Goal: Check status: Check status

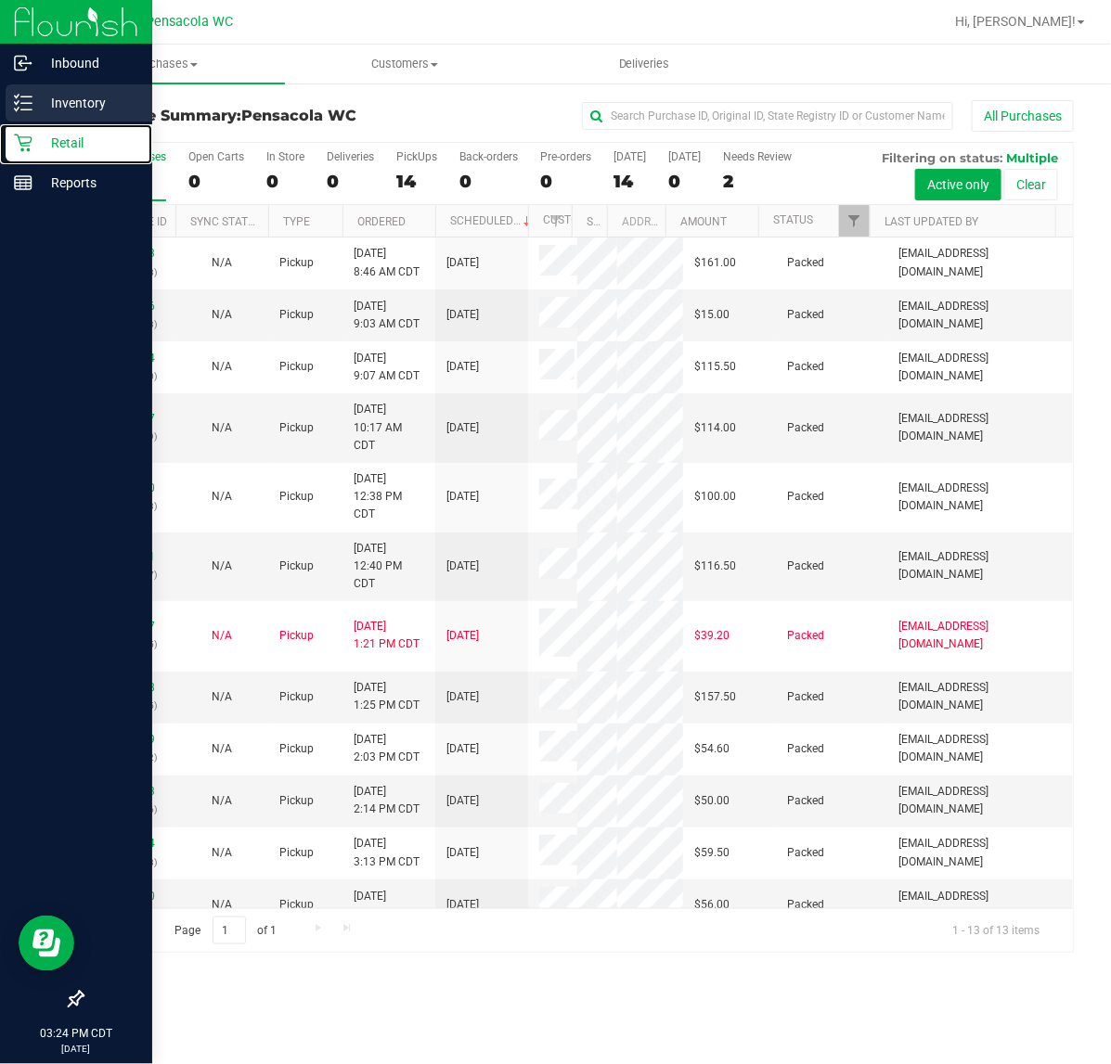
click at [12, 113] on div "Inventory" at bounding box center [79, 102] width 147 height 37
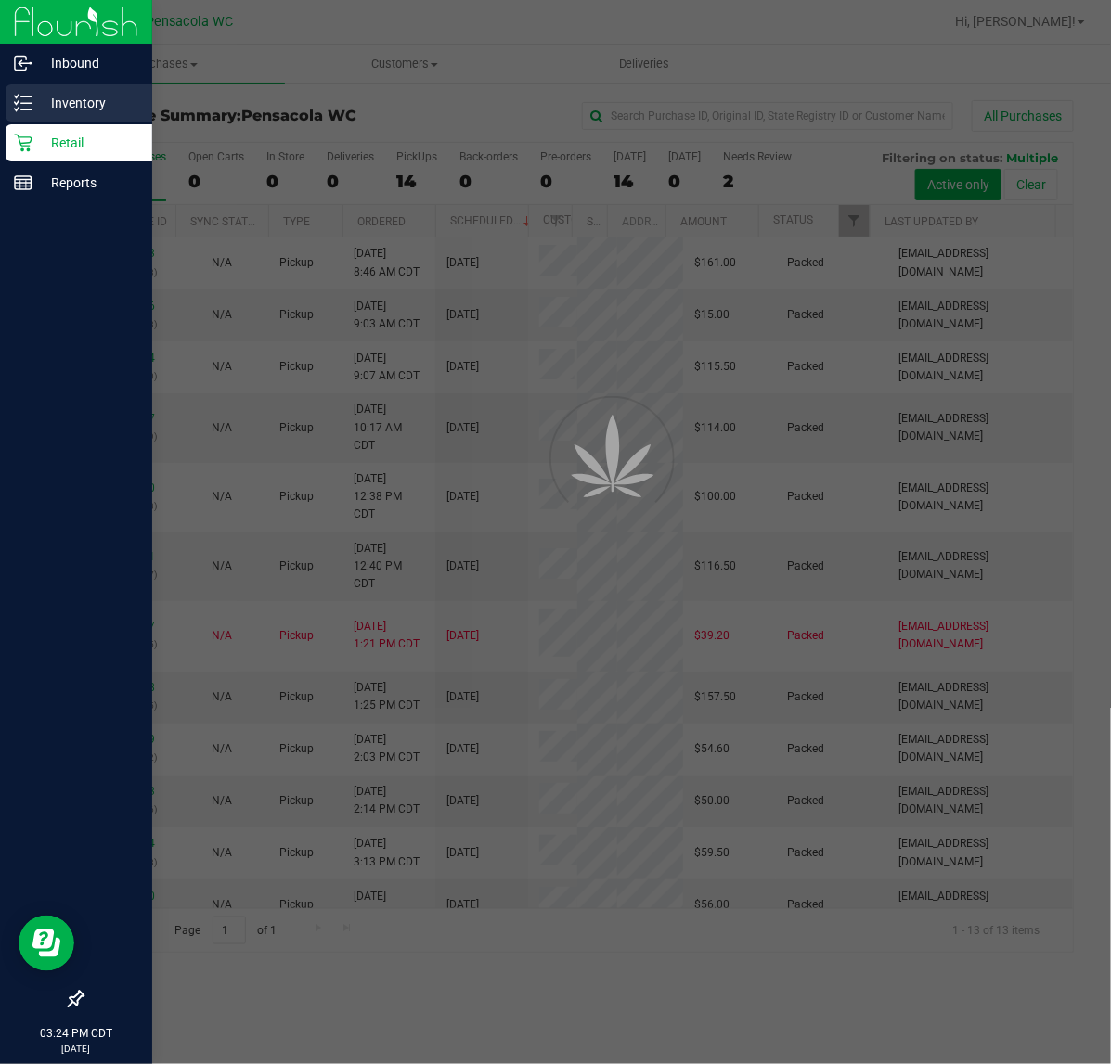
click at [82, 102] on p "Inventory" at bounding box center [87, 103] width 111 height 22
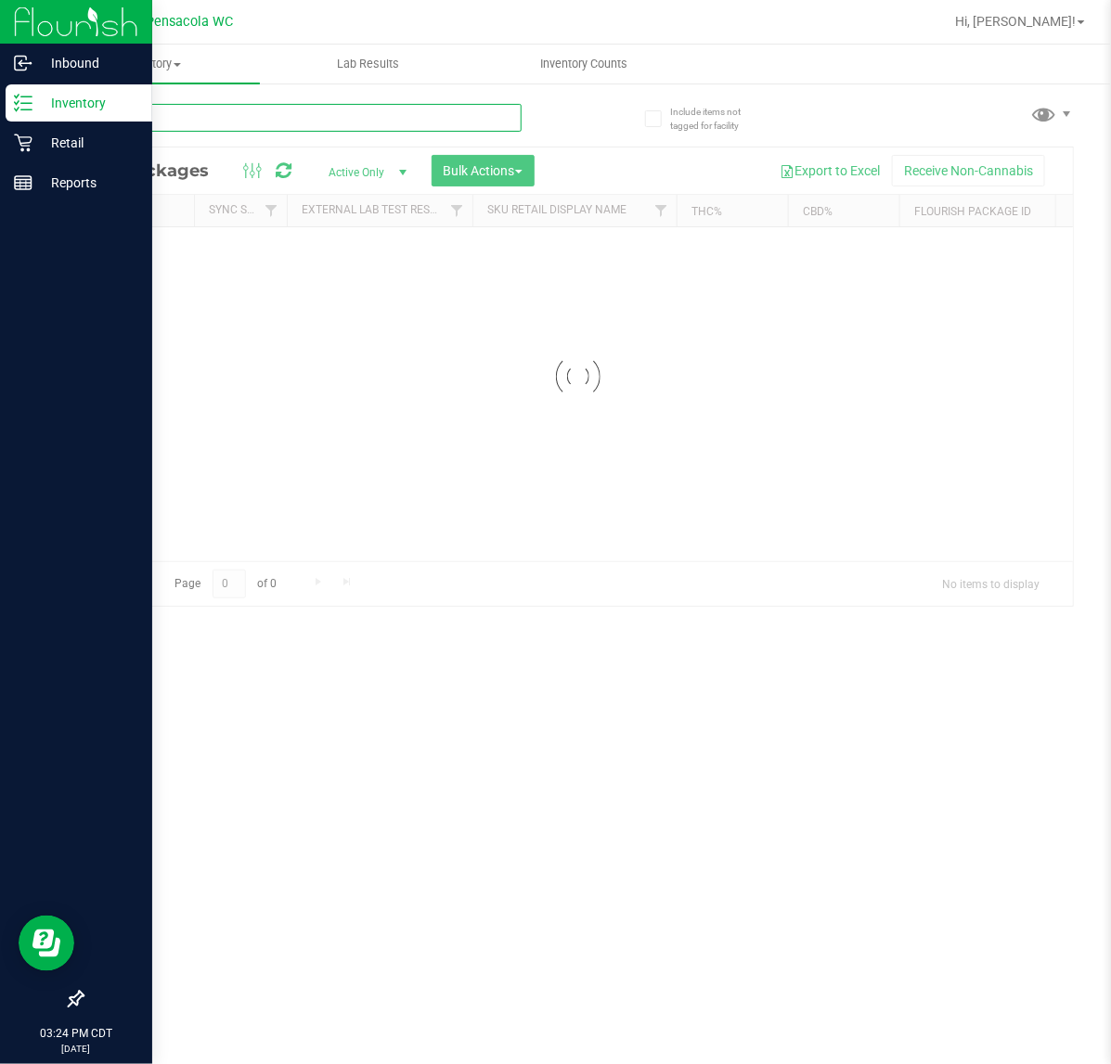
click at [256, 122] on input "text" at bounding box center [302, 118] width 440 height 28
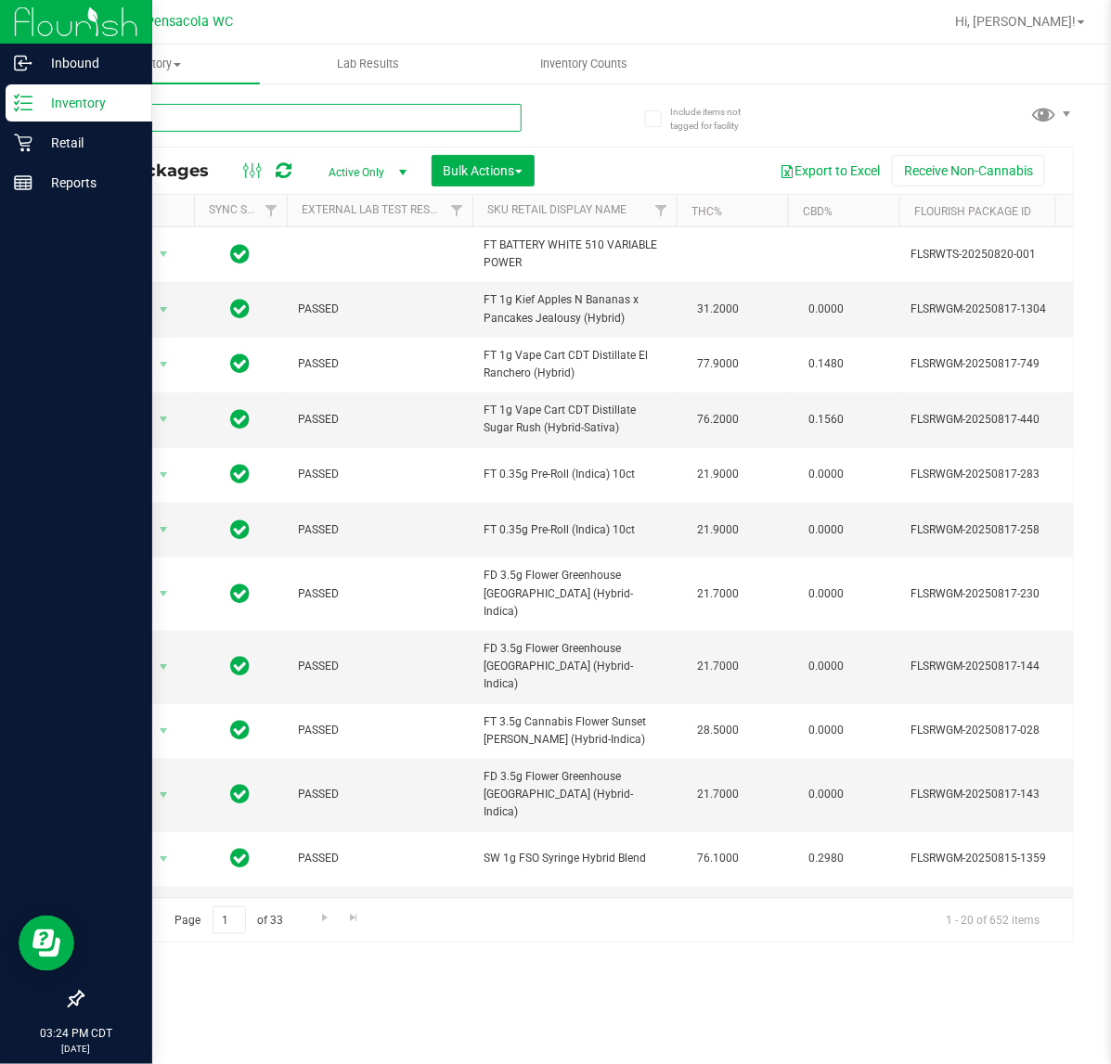
click at [255, 119] on input "text" at bounding box center [302, 118] width 440 height 28
type input "grinder"
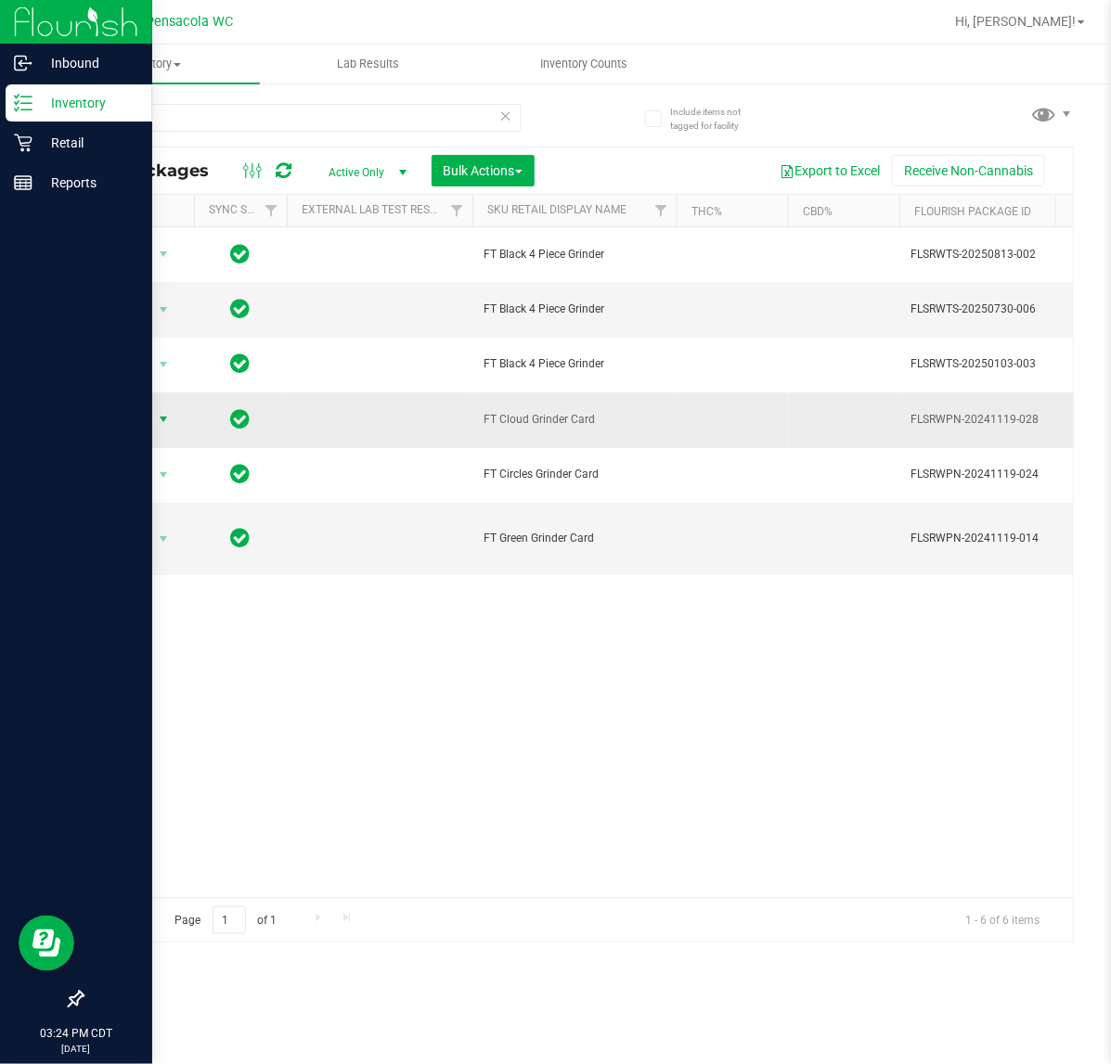
click at [127, 429] on span "Action" at bounding box center [126, 419] width 50 height 26
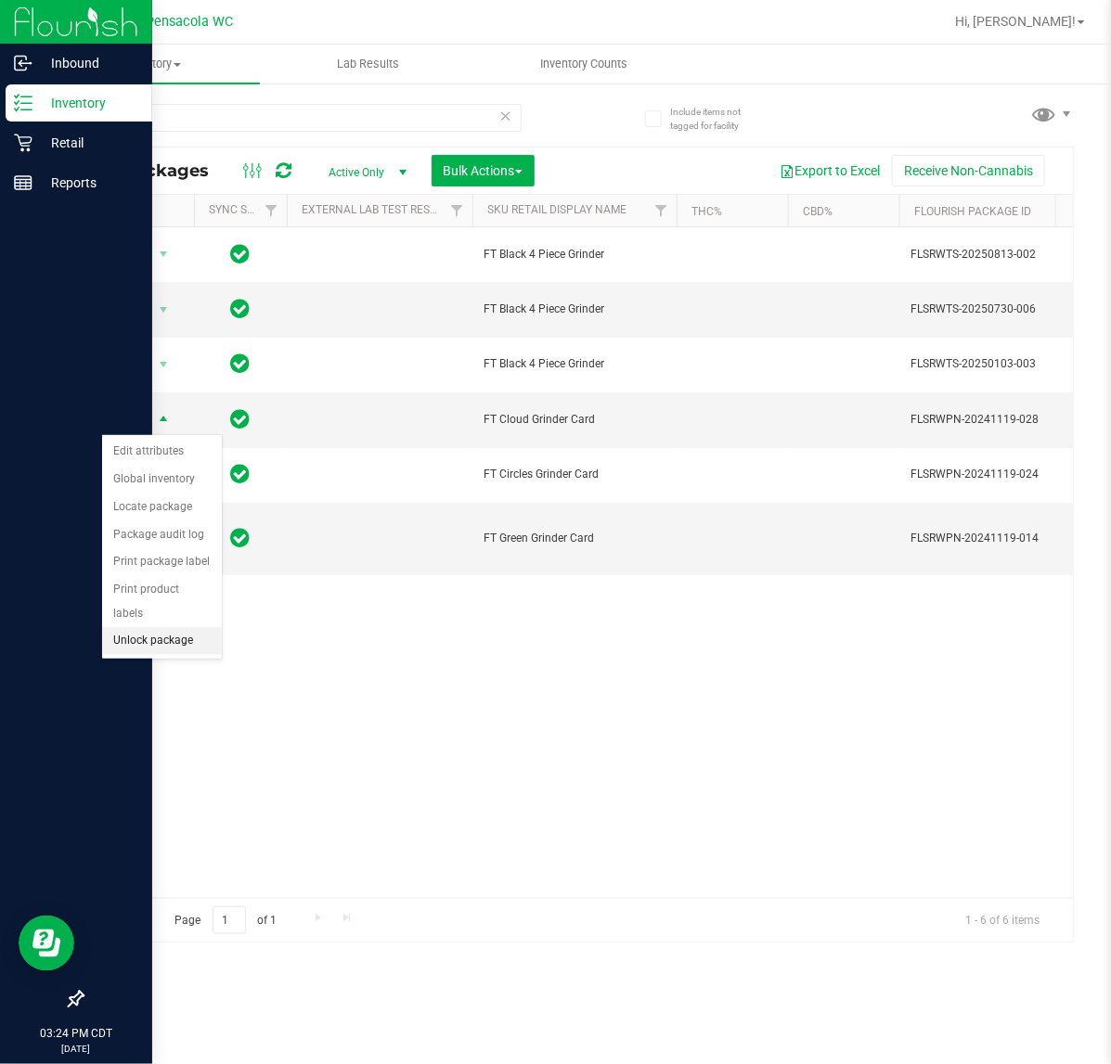
click at [154, 628] on li "Unlock package" at bounding box center [162, 641] width 120 height 28
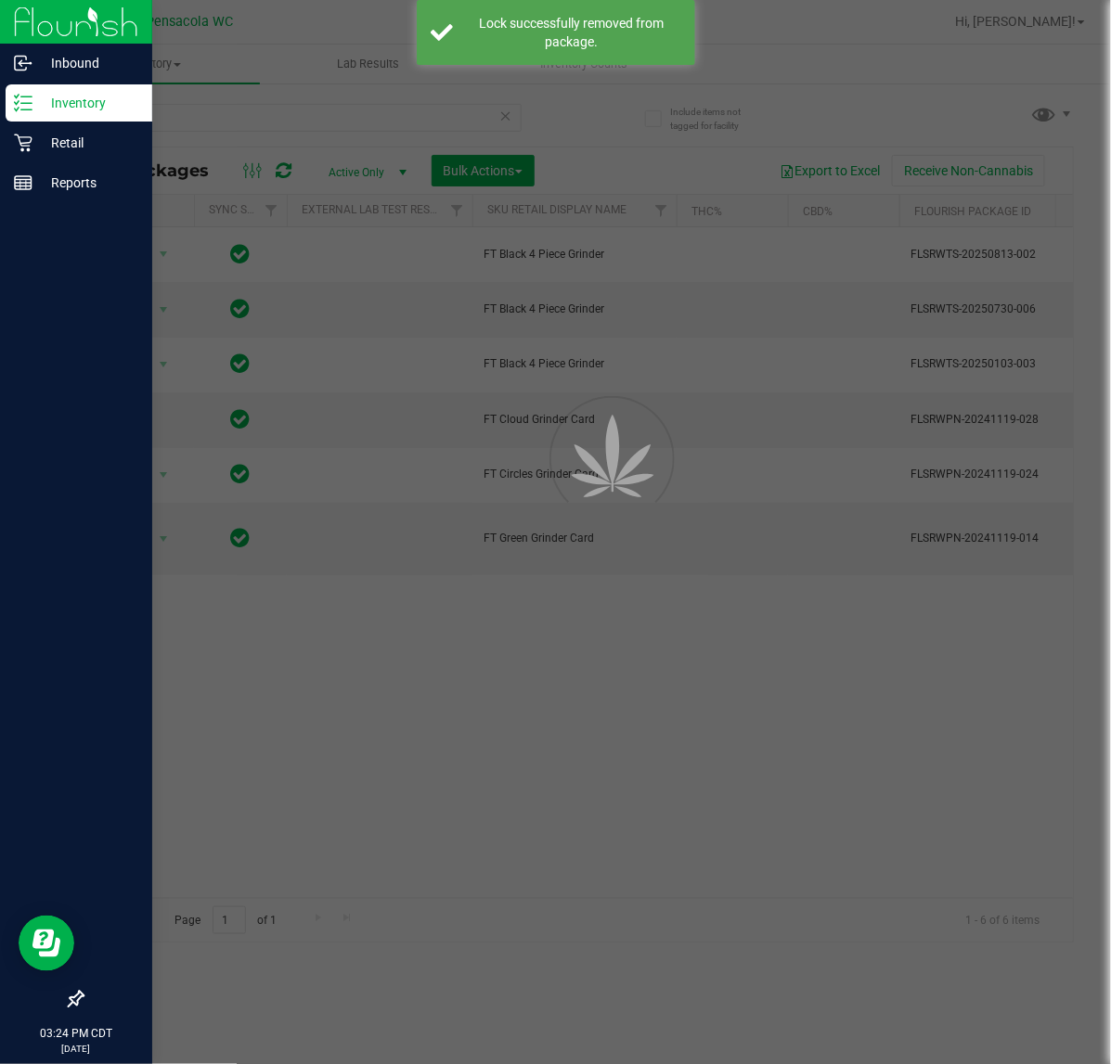
click at [188, 116] on div at bounding box center [555, 532] width 1111 height 1064
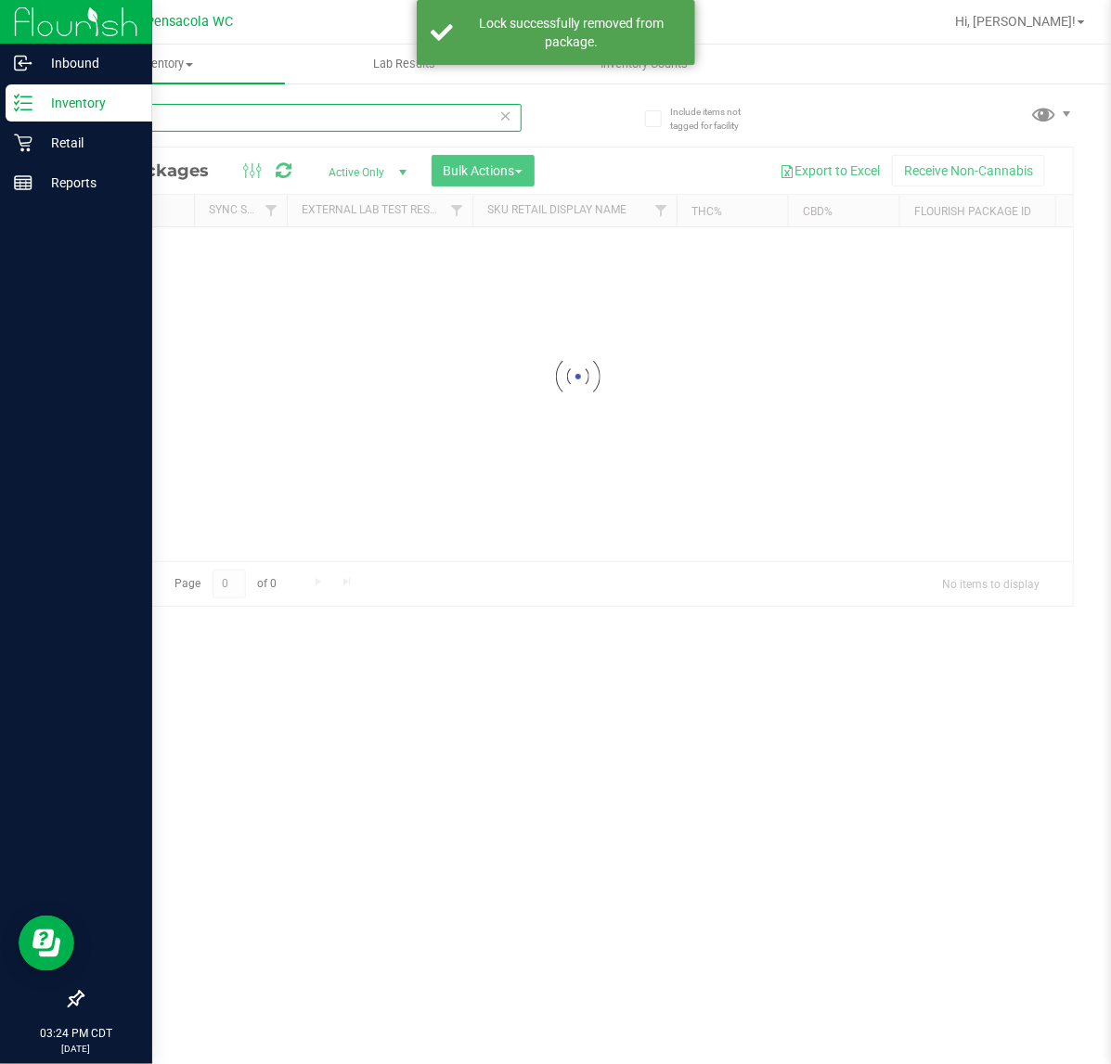
drag, startPoint x: 188, startPoint y: 116, endPoint x: -346, endPoint y: 167, distance: 537.0
click at [0, 167] on html "Inbound Inventory Retail Reports 03:24 PM CDT [DATE] 08/23 Pensacola WC Hi, [PE…" at bounding box center [555, 532] width 1111 height 1064
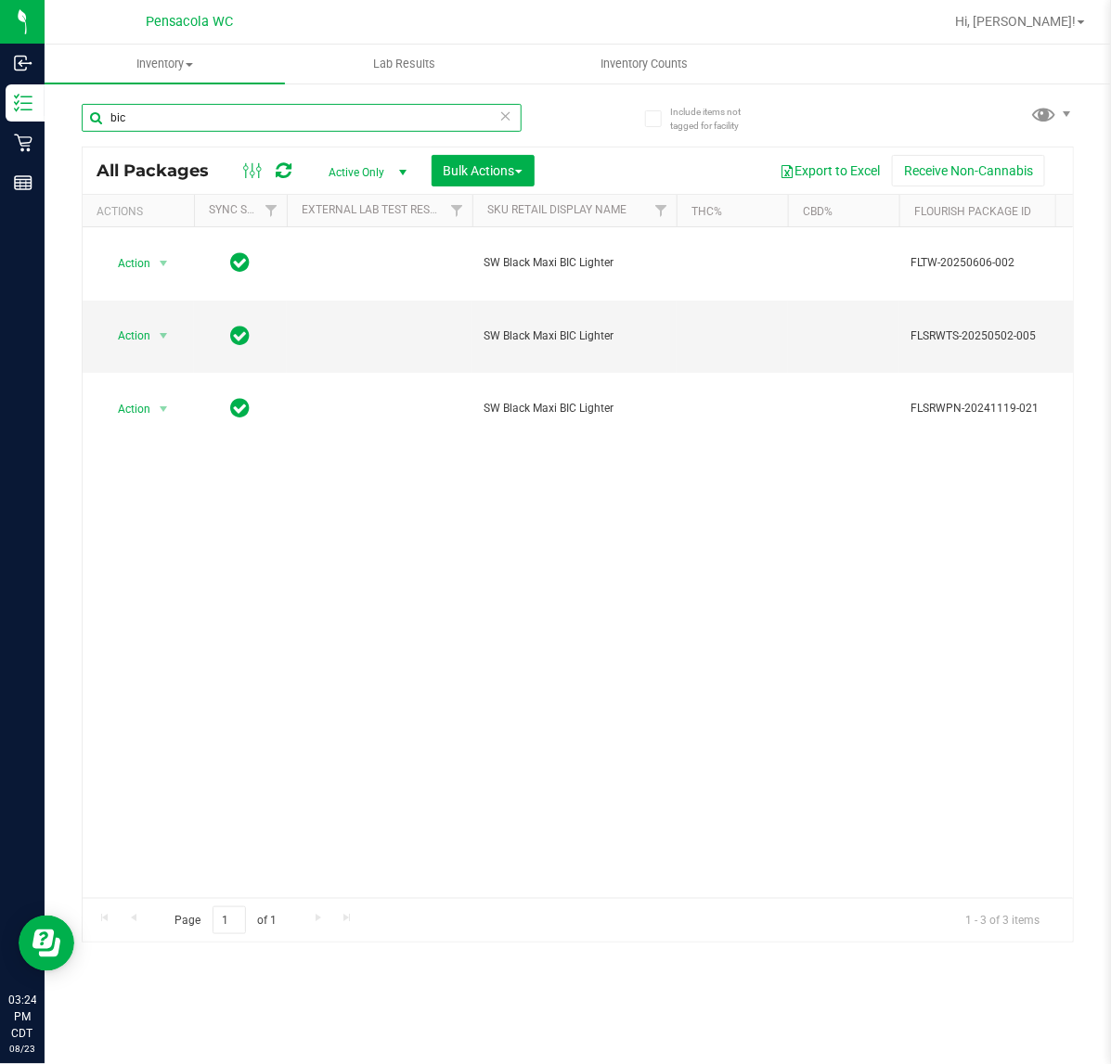
drag, startPoint x: 136, startPoint y: 119, endPoint x: -58, endPoint y: 145, distance: 196.6
click at [0, 145] on html "Inbound Inventory Retail Reports 03:24 PM CDT [DATE] 08/23 Pensacola WC Hi, [PE…" at bounding box center [555, 532] width 1111 height 1064
click at [344, 878] on div "Action Action Edit attributes Global inventory Locate package Package audit log…" at bounding box center [578, 562] width 990 height 671
click at [357, 878] on div "Action Action Edit attributes Global inventory Locate package Package audit log…" at bounding box center [578, 562] width 990 height 671
click at [372, 874] on div "Action Action Edit attributes Global inventory Locate package Package audit log…" at bounding box center [578, 562] width 990 height 671
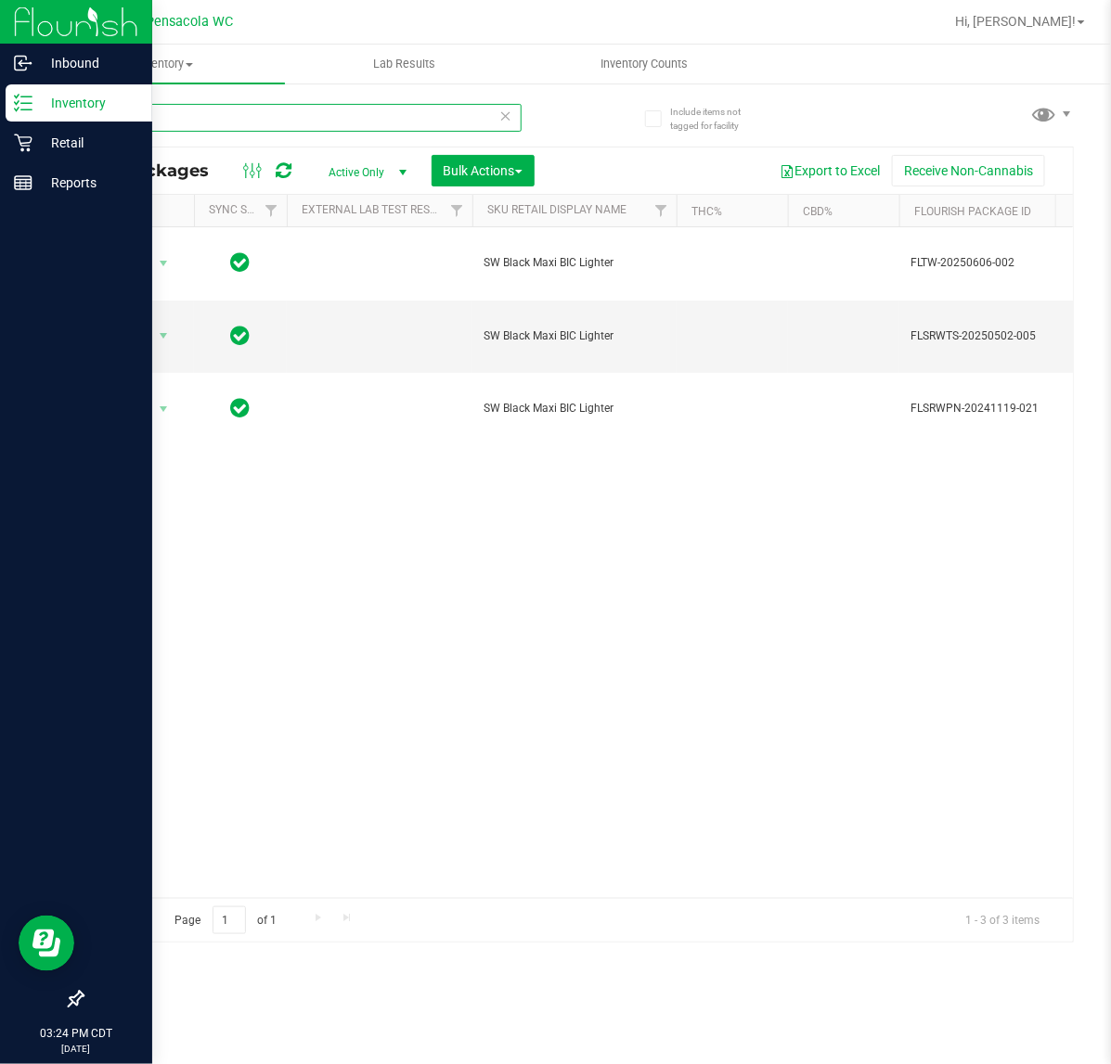
drag, startPoint x: 108, startPoint y: 107, endPoint x: 31, endPoint y: 111, distance: 77.2
click at [33, 109] on div "Inbound Inventory Retail Reports 03:24 PM CDT [DATE] 08/23 Pensacola WC Hi, [PE…" at bounding box center [555, 532] width 1111 height 1064
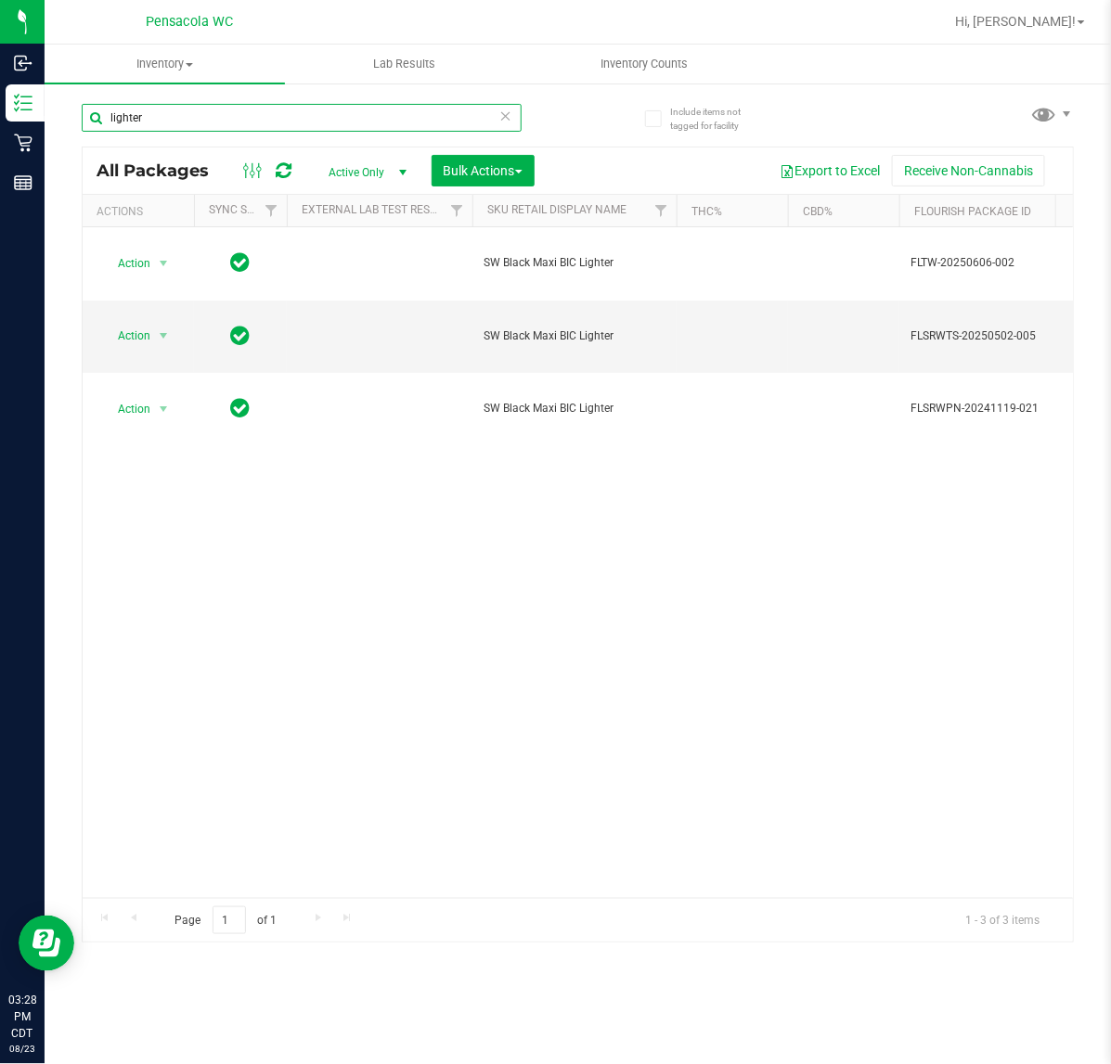
click at [177, 117] on input "lighter" at bounding box center [302, 118] width 440 height 28
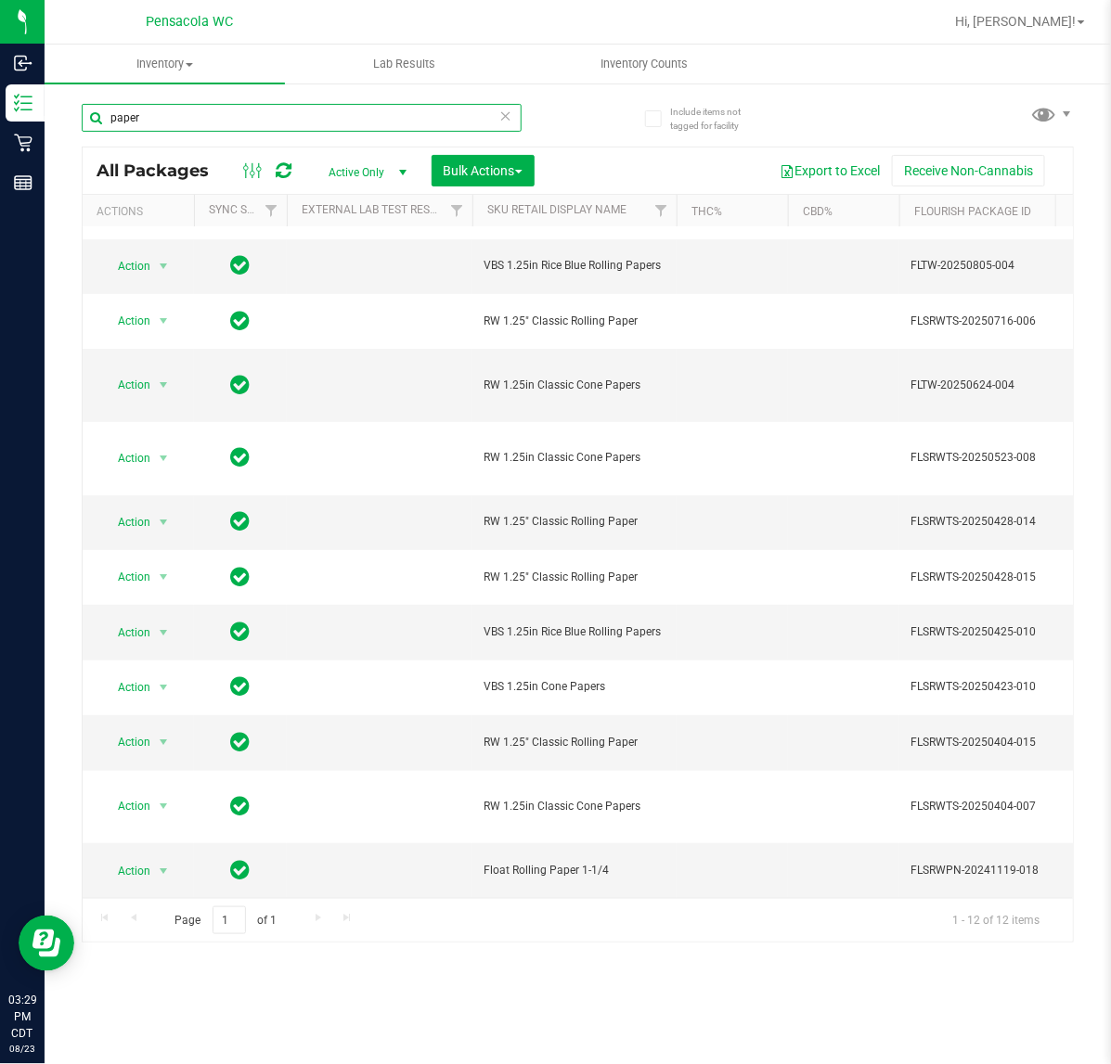
drag, startPoint x: 409, startPoint y: 130, endPoint x: -824, endPoint y: 211, distance: 1236.0
click at [0, 211] on html "Inbound Inventory Retail Reports 03:29 PM CDT [DATE] 08/23 Pensacola WC Hi, [PE…" at bounding box center [555, 532] width 1111 height 1064
type input "wick"
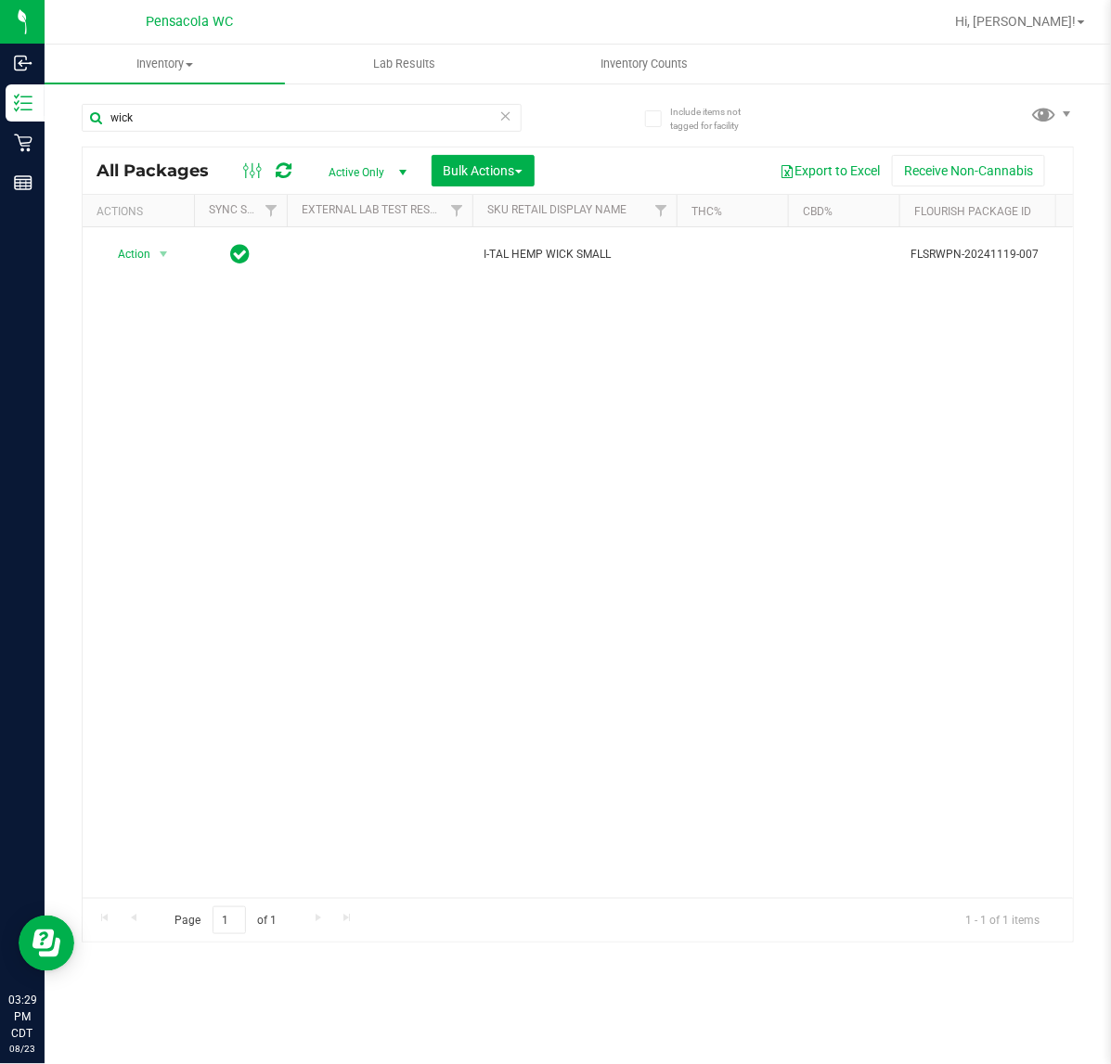
click at [355, 900] on div "Page 1 of 1 1 - 1 of 1 items" at bounding box center [578, 920] width 990 height 45
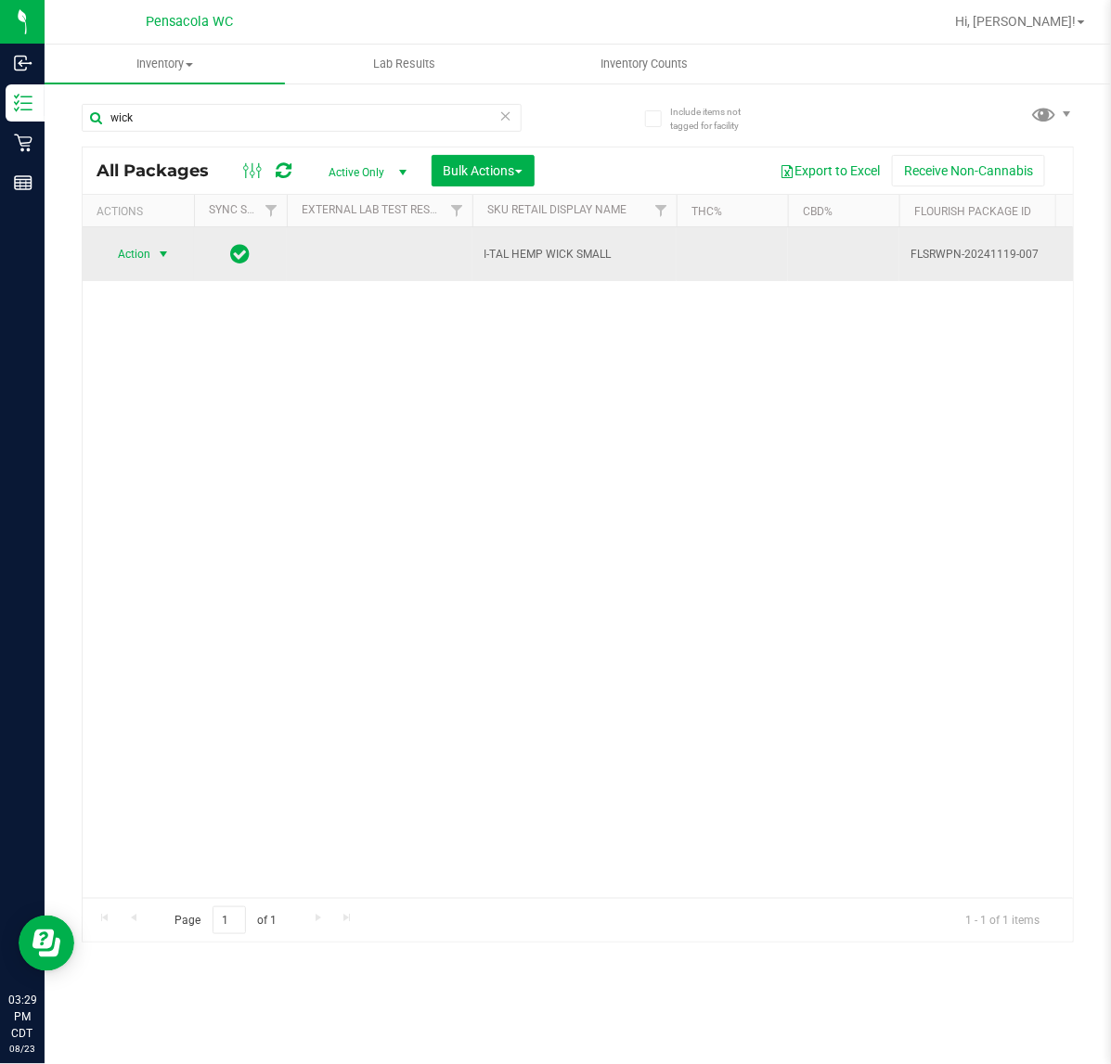
click at [159, 251] on span "select" at bounding box center [163, 254] width 15 height 15
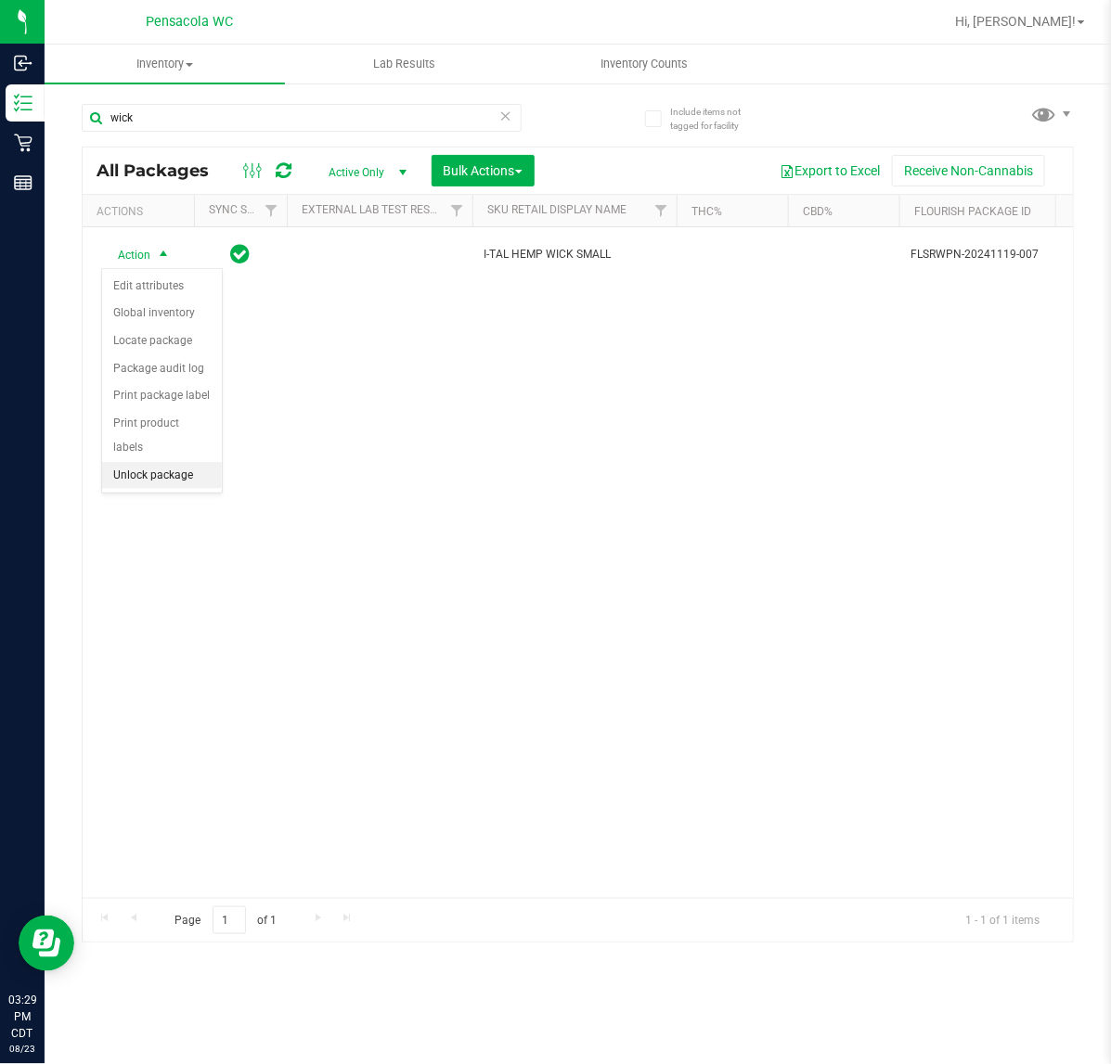
click at [144, 462] on li "Unlock package" at bounding box center [162, 476] width 120 height 28
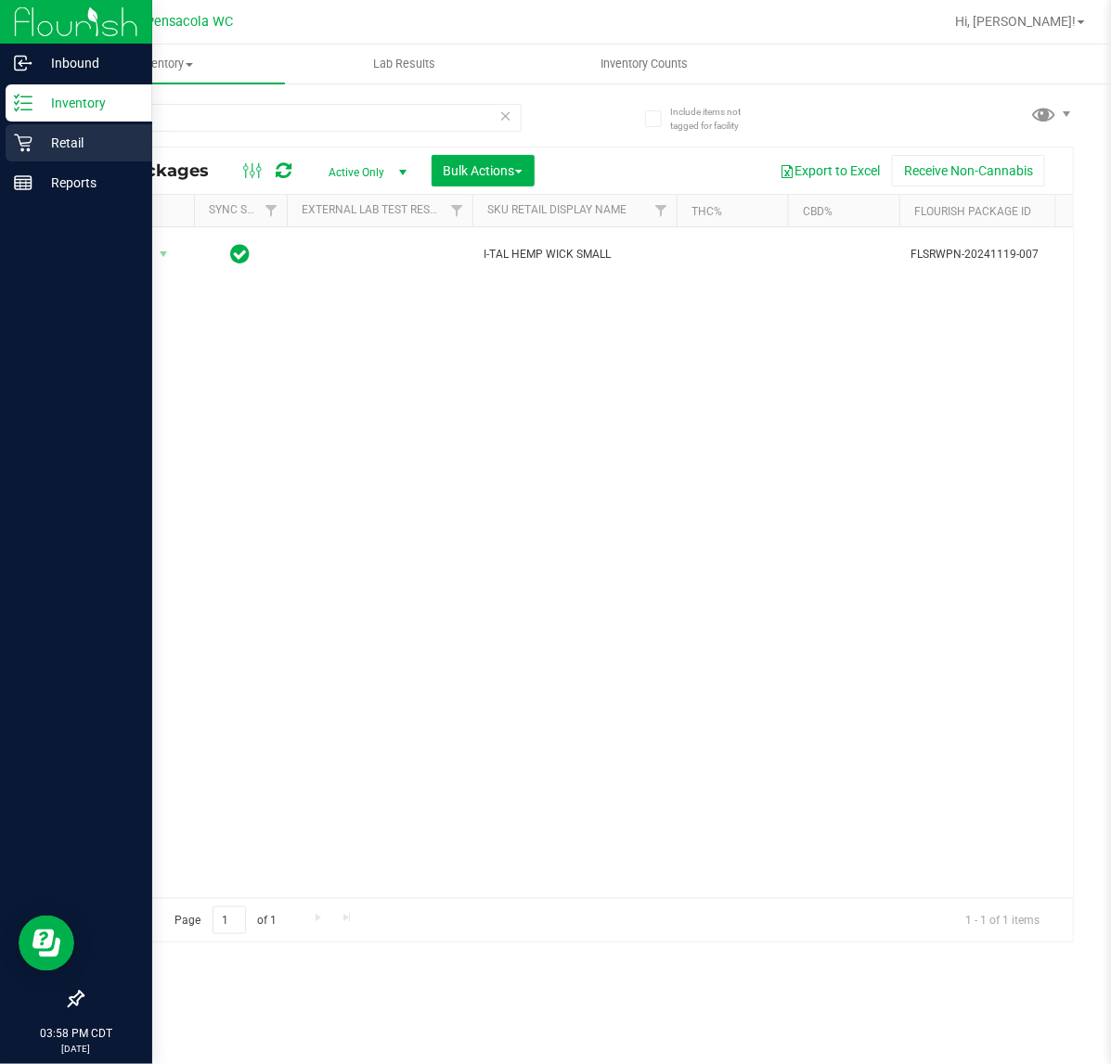
click at [28, 146] on icon at bounding box center [23, 144] width 18 height 18
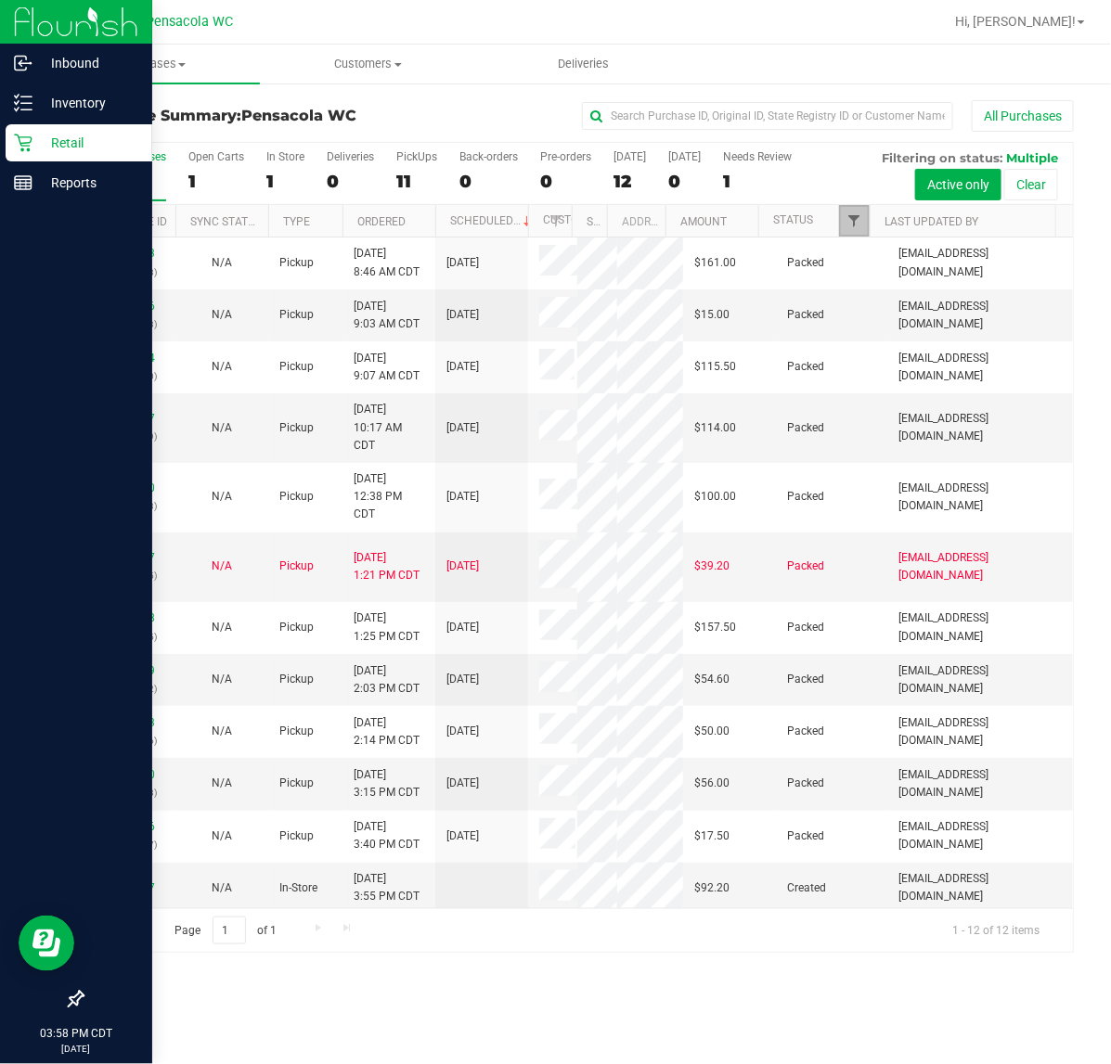
click at [849, 225] on span "Filter" at bounding box center [853, 220] width 15 height 15
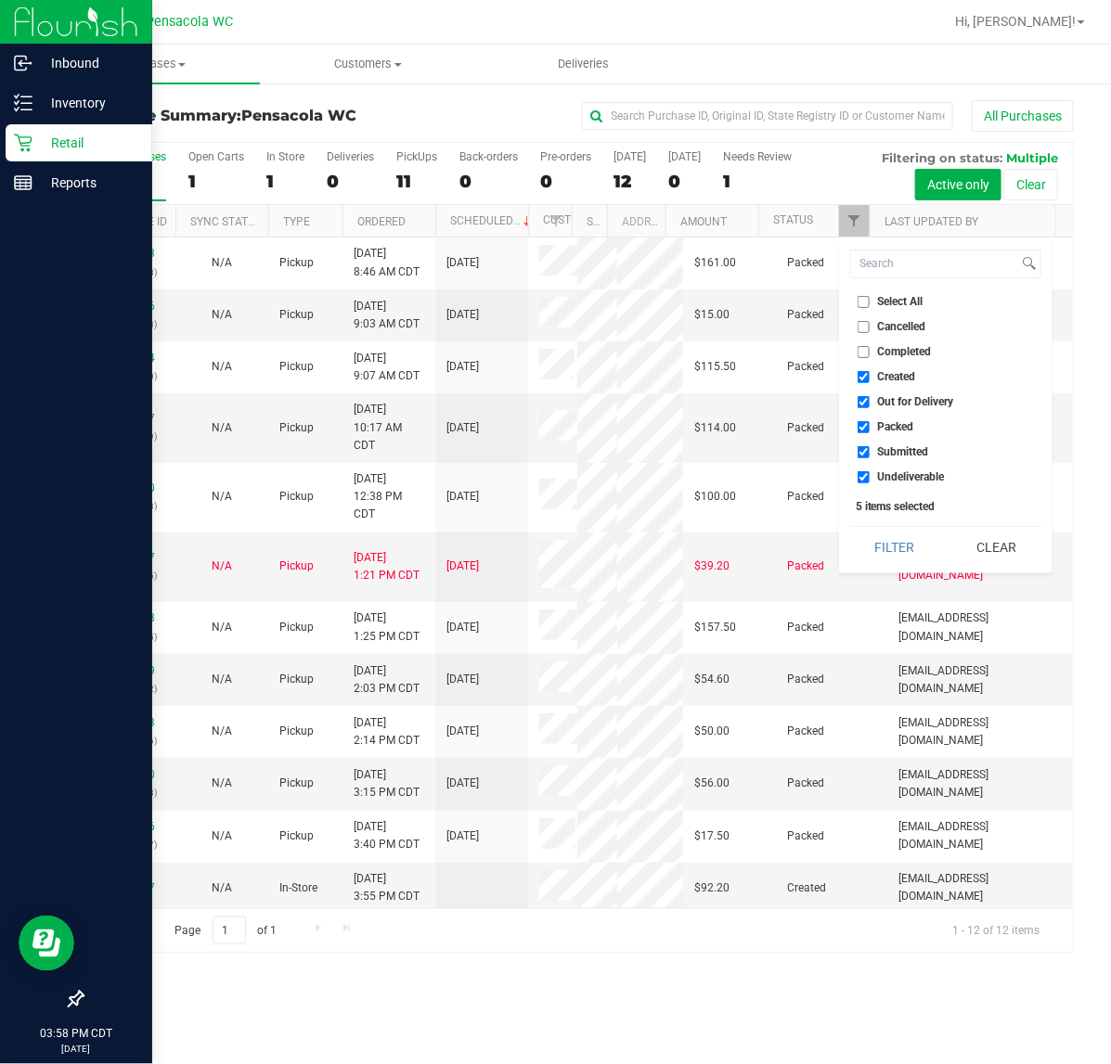
click at [863, 297] on input "Select All" at bounding box center [863, 302] width 12 height 12
checkbox input "true"
click at [863, 297] on input "Select All" at bounding box center [863, 302] width 12 height 12
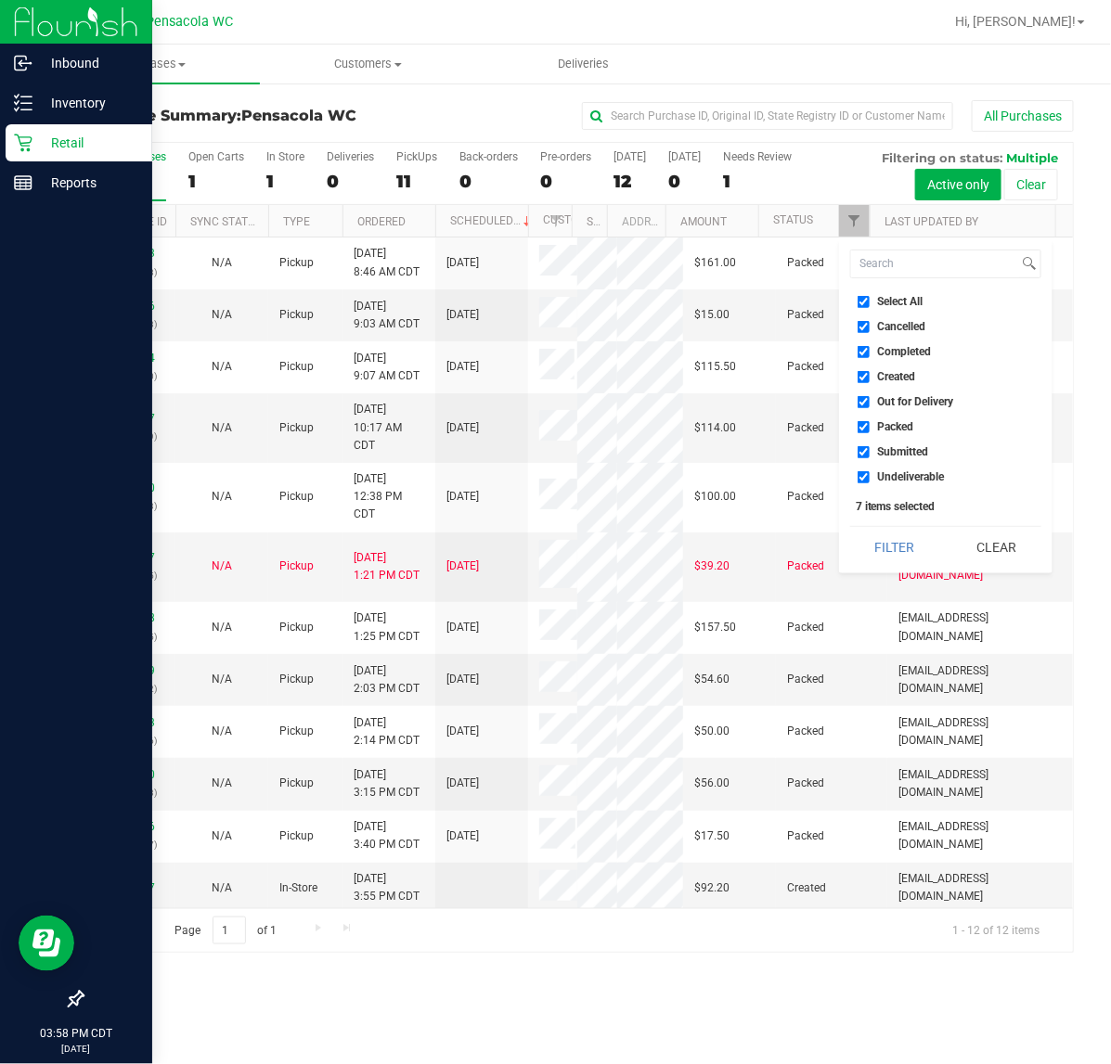
checkbox input "false"
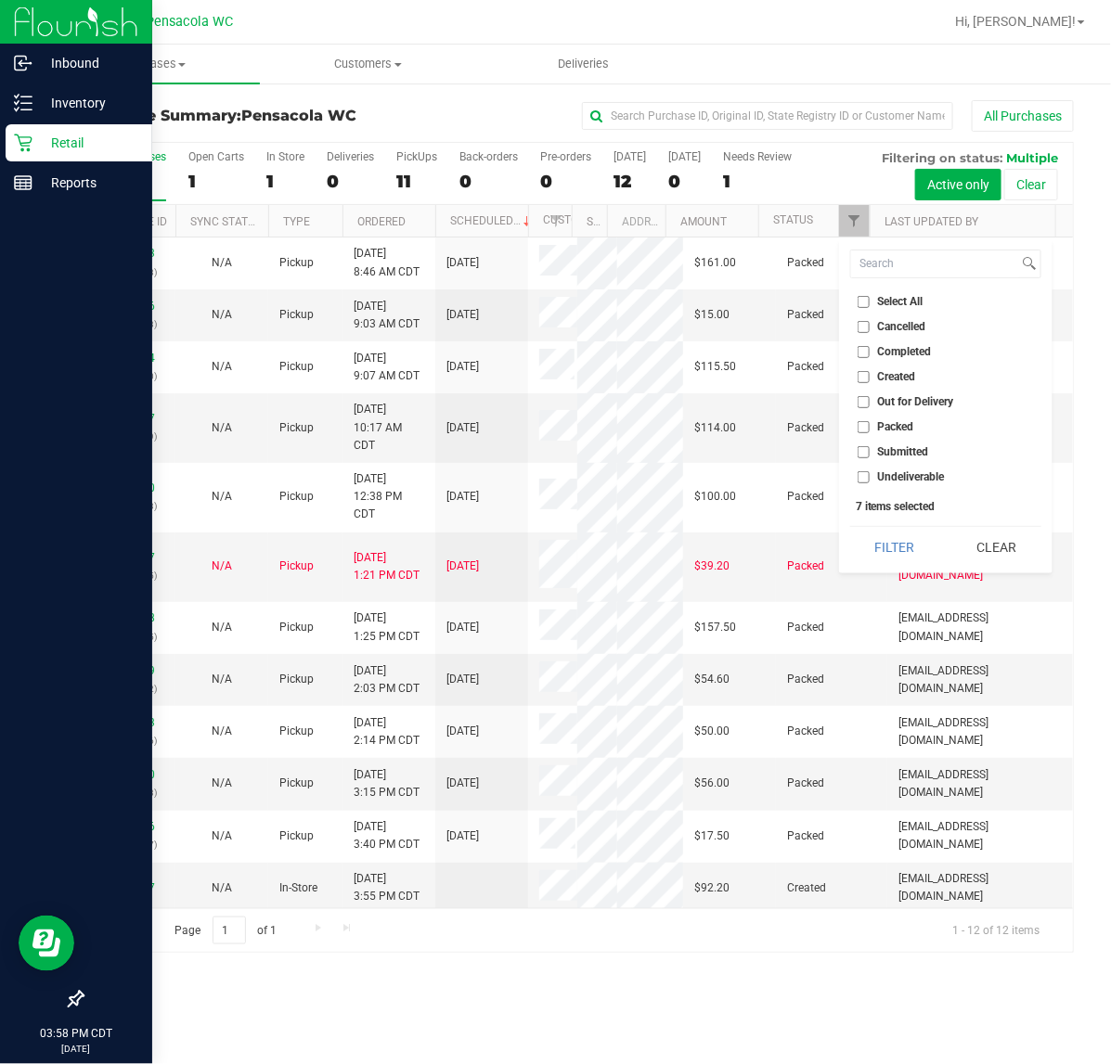
checkbox input "false"
click at [889, 443] on li "Submitted" at bounding box center [945, 452] width 191 height 19
click at [906, 452] on span "Submitted" at bounding box center [903, 451] width 51 height 11
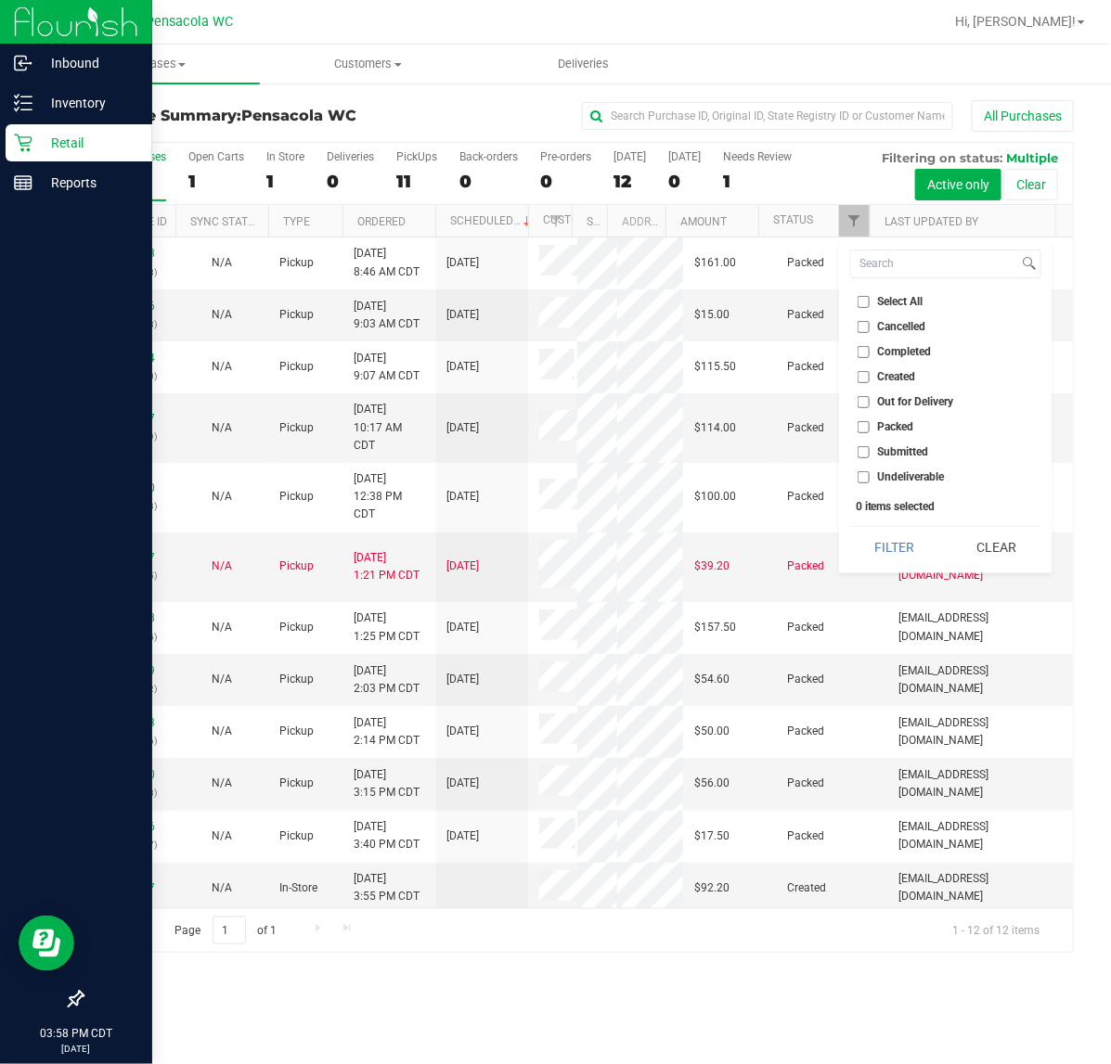
click at [870, 452] on input "Submitted" at bounding box center [863, 452] width 12 height 12
checkbox input "true"
click at [896, 543] on button "Filter" at bounding box center [894, 547] width 89 height 41
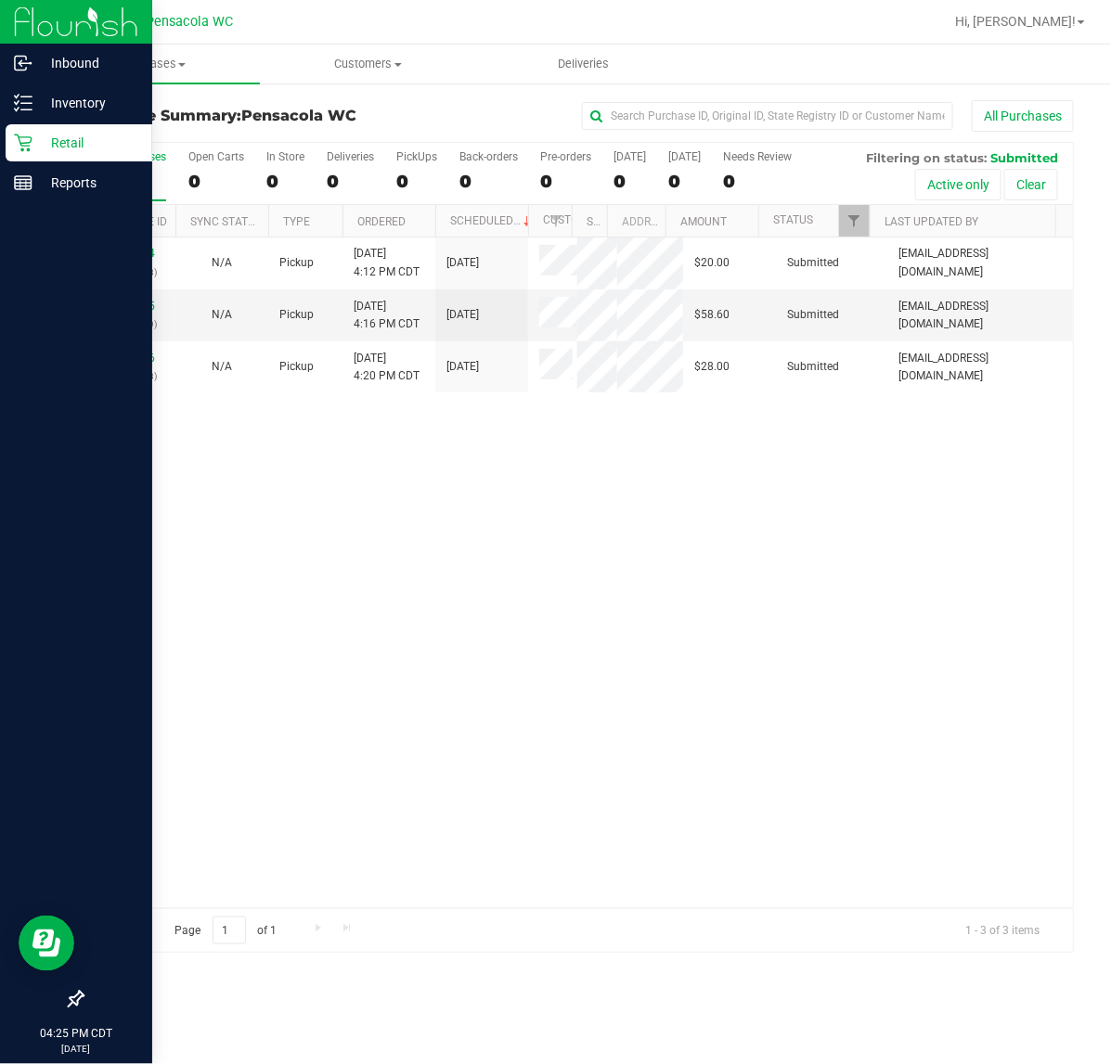
click at [205, 585] on div "11836484 (316864613) N/A Pickup [DATE] 4:12 PM CDT 8/23/2025 $20.00 Submitted […" at bounding box center [578, 573] width 990 height 671
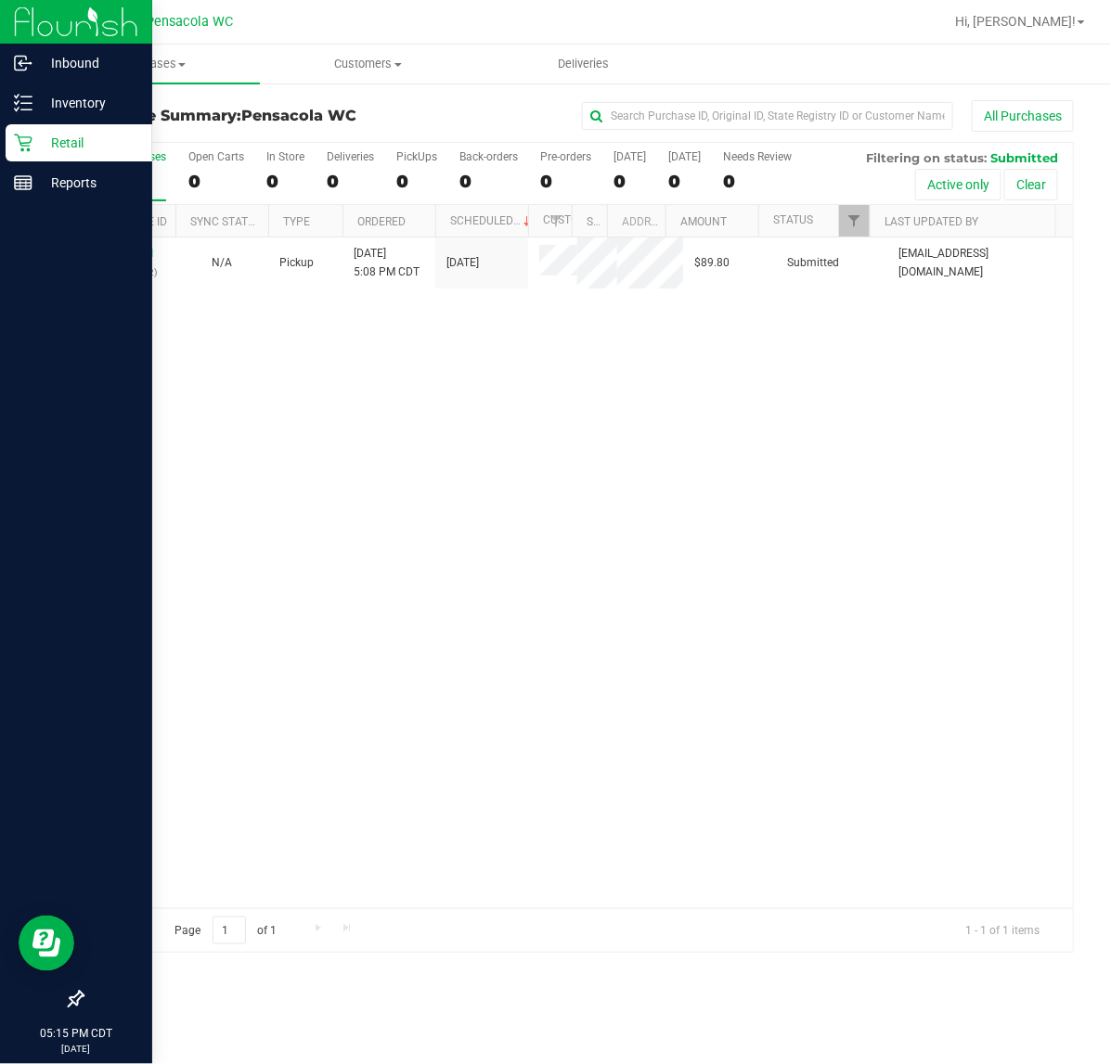
drag, startPoint x: 450, startPoint y: 438, endPoint x: 450, endPoint y: 368, distance: 69.6
click at [450, 438] on div "11836821 (316876652) N/A Pickup [DATE] 5:08 PM CDT 8/23/2025 $89.80 Submitted […" at bounding box center [578, 573] width 990 height 671
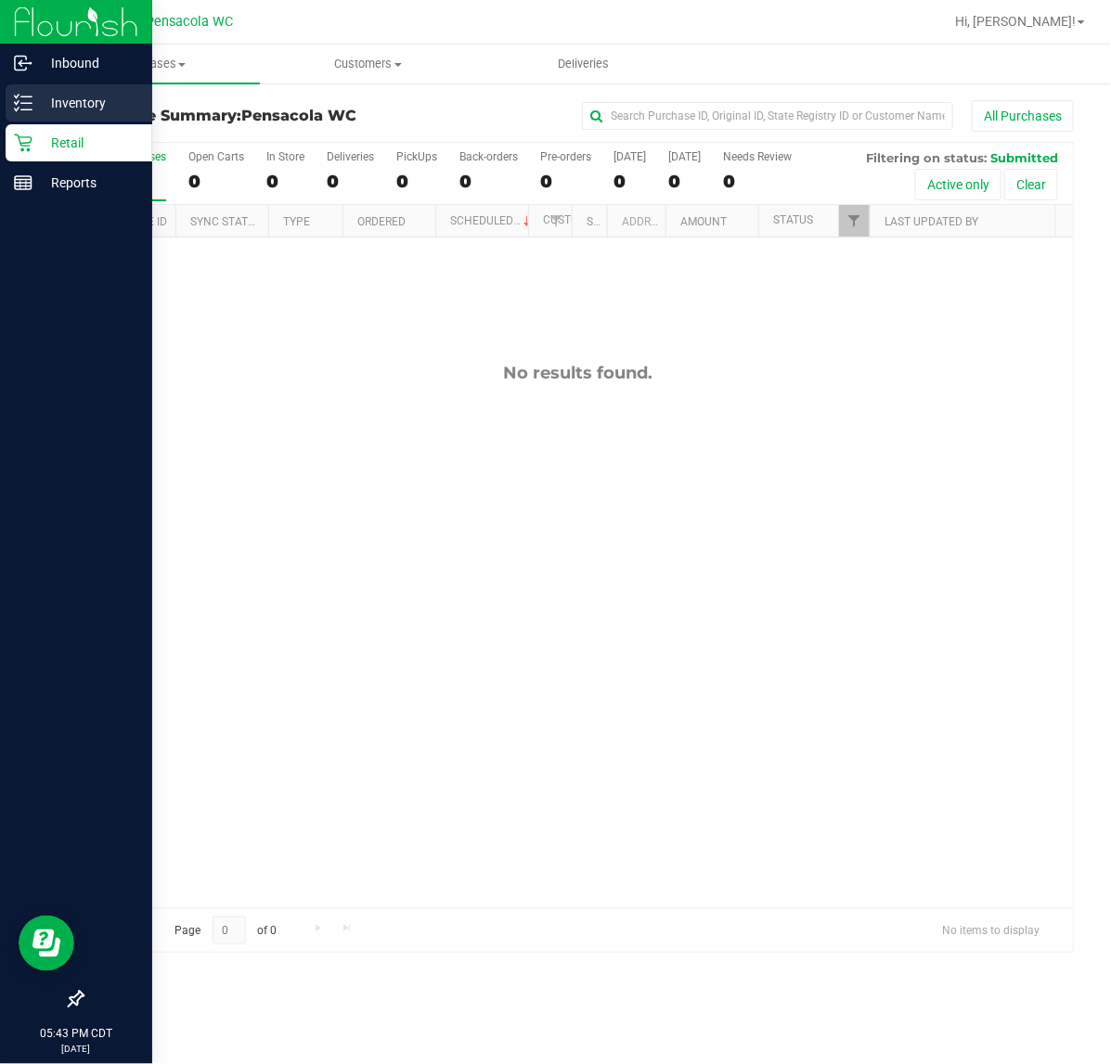
click at [35, 111] on p "Inventory" at bounding box center [87, 103] width 111 height 22
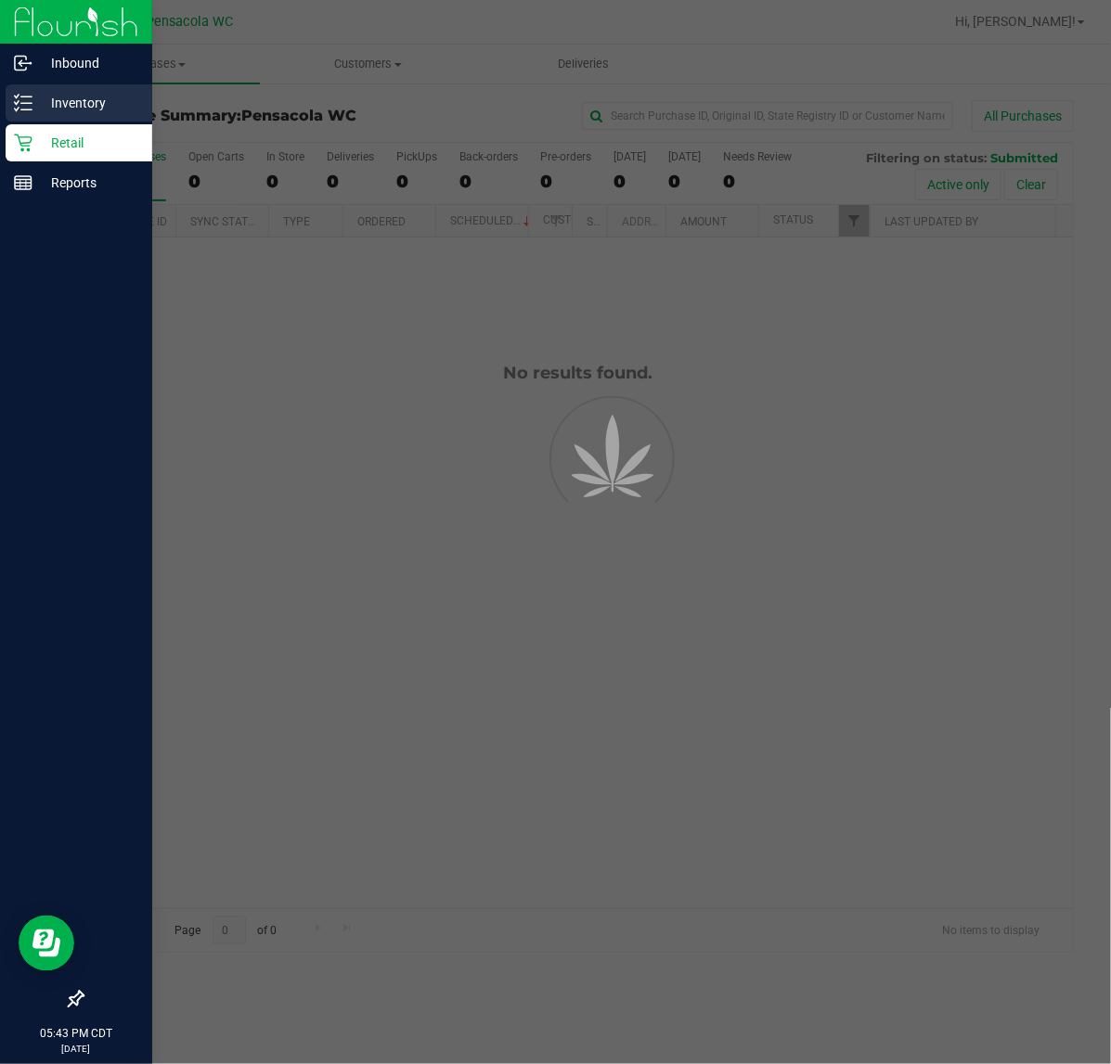
click at [76, 105] on p "Inventory" at bounding box center [87, 103] width 111 height 22
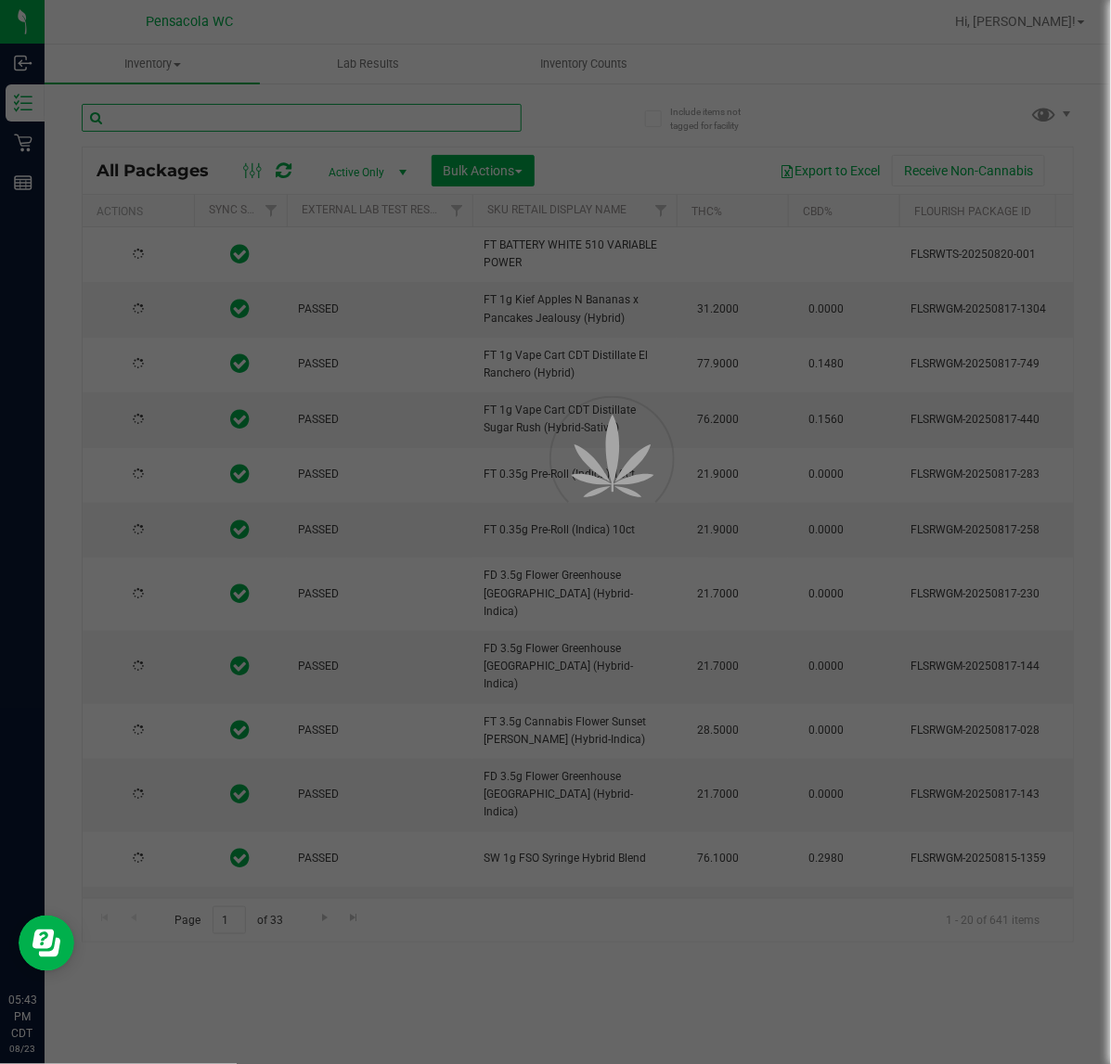
click at [289, 119] on input "text" at bounding box center [302, 118] width 440 height 28
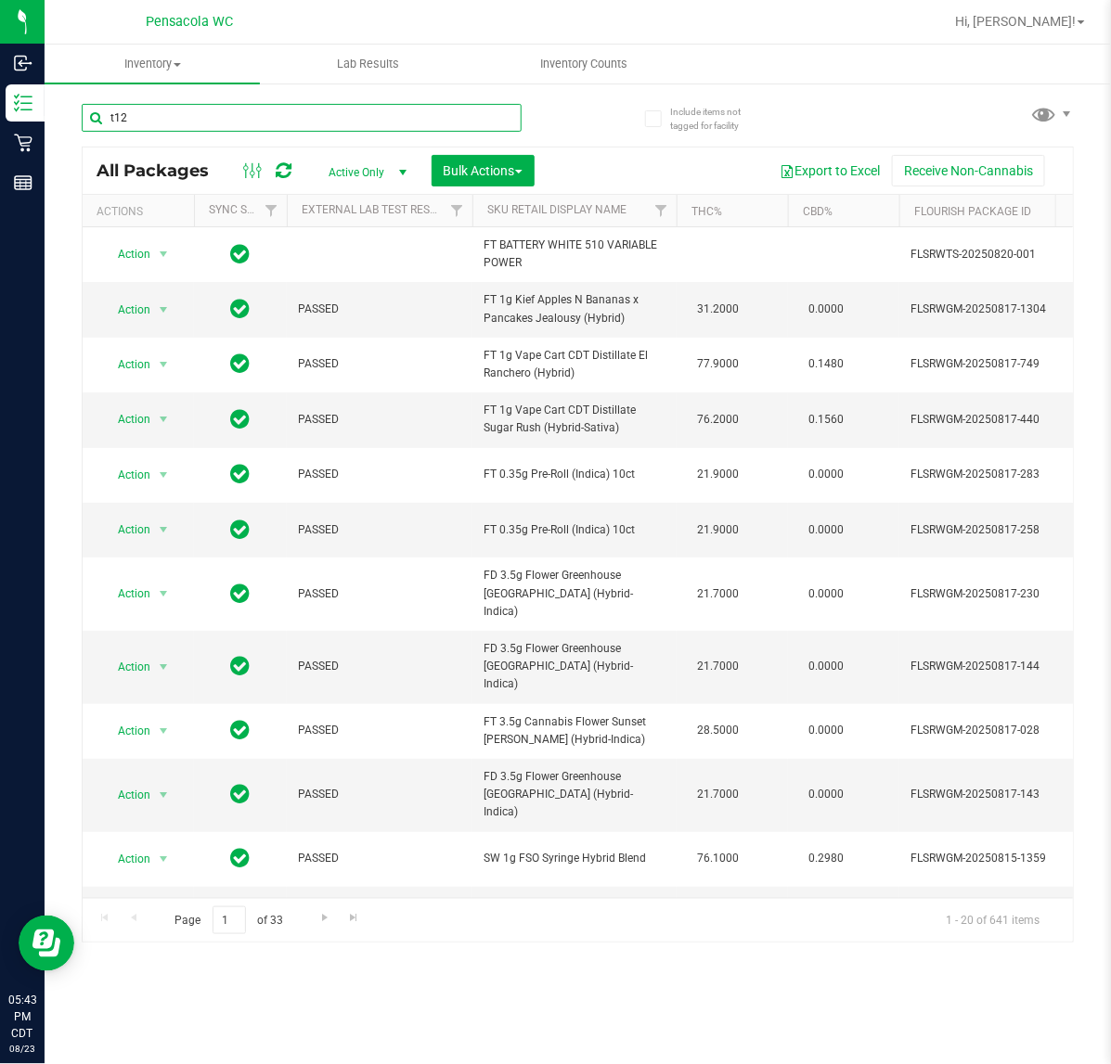
type input "t12"
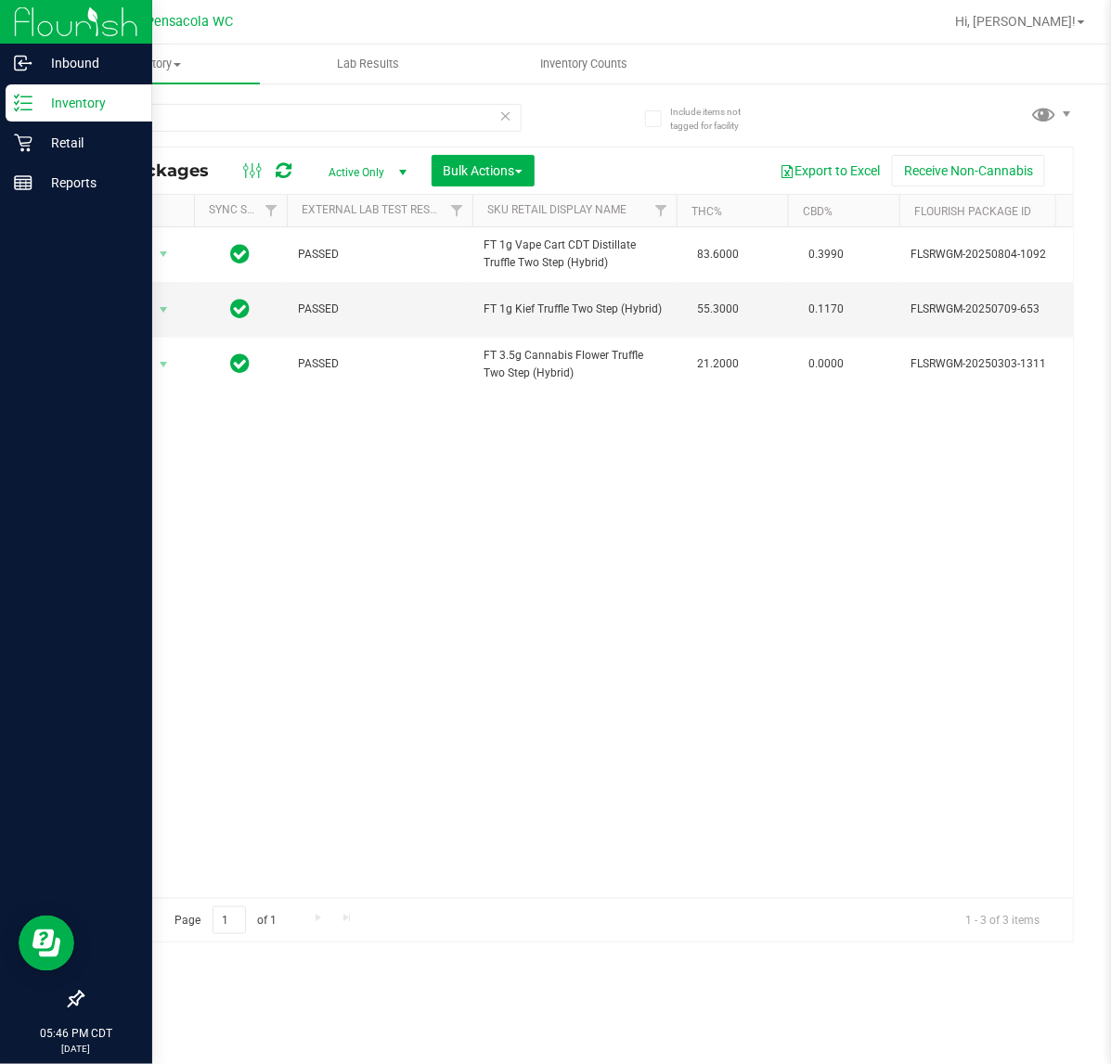
click at [17, 99] on icon at bounding box center [23, 103] width 19 height 19
click at [26, 140] on icon at bounding box center [23, 143] width 19 height 19
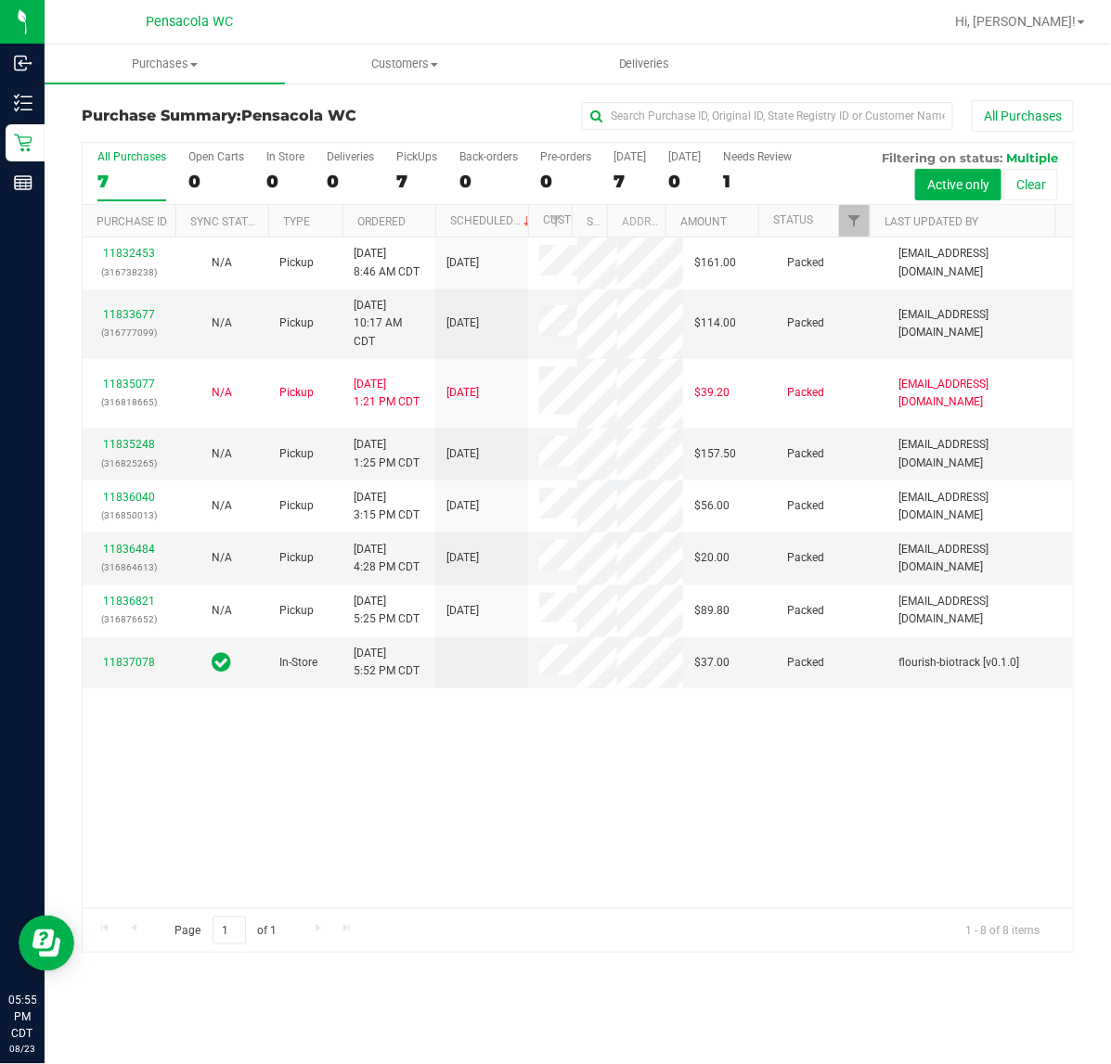
click at [415, 813] on div "11832453 (316738238) N/A Pickup [DATE] 8:46 AM CDT 8/23/2025 $161.00 Packed [EM…" at bounding box center [578, 573] width 990 height 671
